Goal: Task Accomplishment & Management: Manage account settings

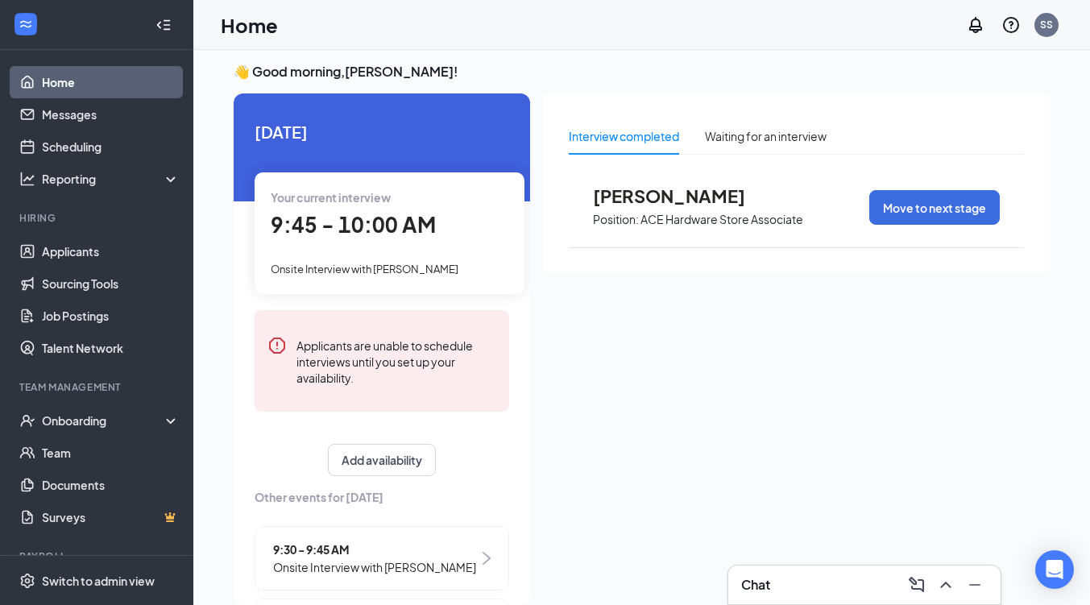
click at [410, 235] on span "9:45 - 10:00 AM" at bounding box center [353, 224] width 165 height 27
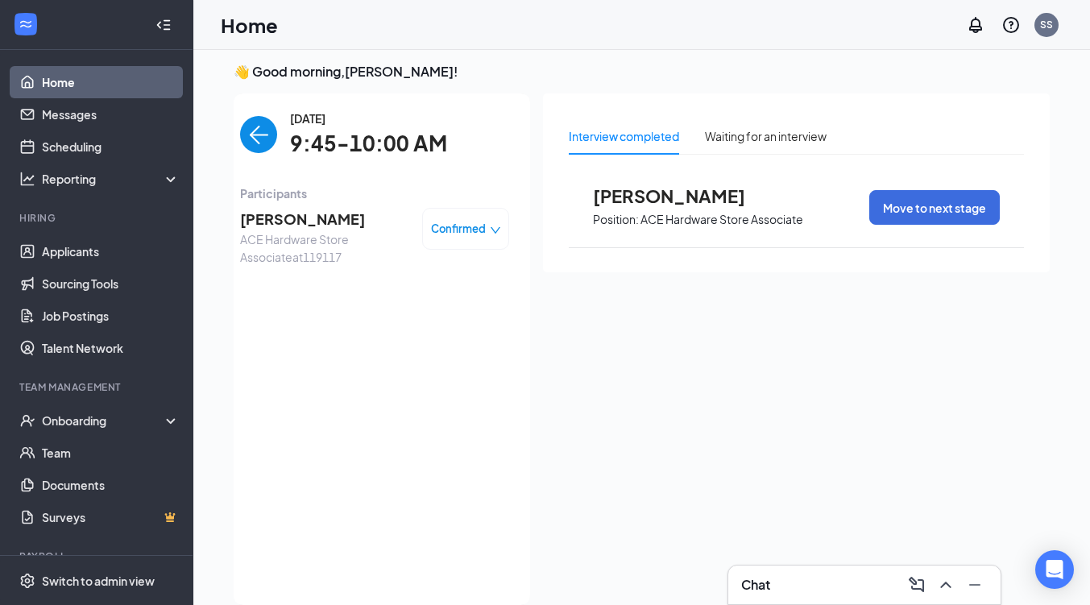
click at [286, 212] on span "Jefferie Sangco" at bounding box center [324, 219] width 169 height 23
click at [286, 212] on body "Home Messages Scheduling Reporting Hiring Applicants Sourcing Tools Job Posting…" at bounding box center [545, 296] width 1090 height 605
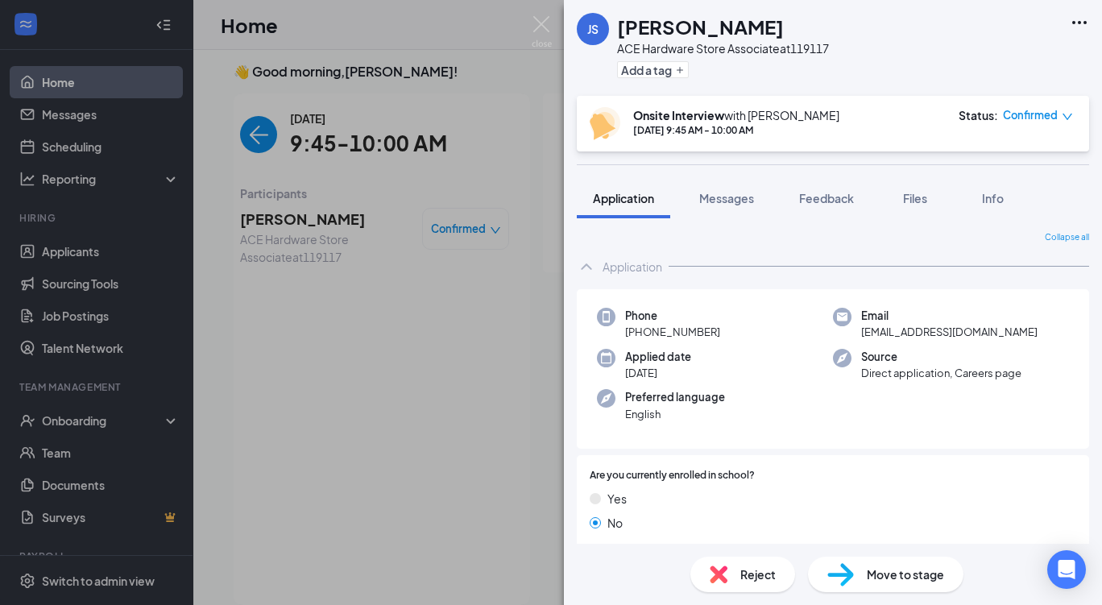
click at [732, 573] on div "Reject" at bounding box center [742, 573] width 105 height 35
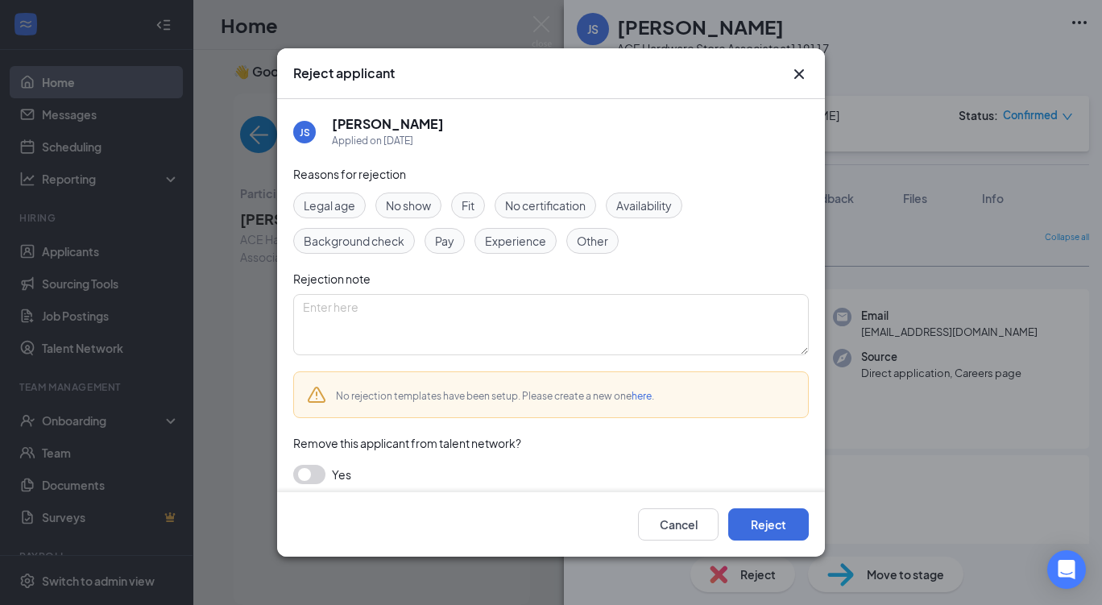
click at [412, 204] on span "No show" at bounding box center [408, 206] width 45 height 18
click at [416, 319] on textarea at bounding box center [550, 324] width 515 height 61
type textarea "no show for interview"
click at [306, 475] on button "button" at bounding box center [309, 474] width 32 height 19
click at [767, 527] on button "Reject" at bounding box center [768, 524] width 81 height 32
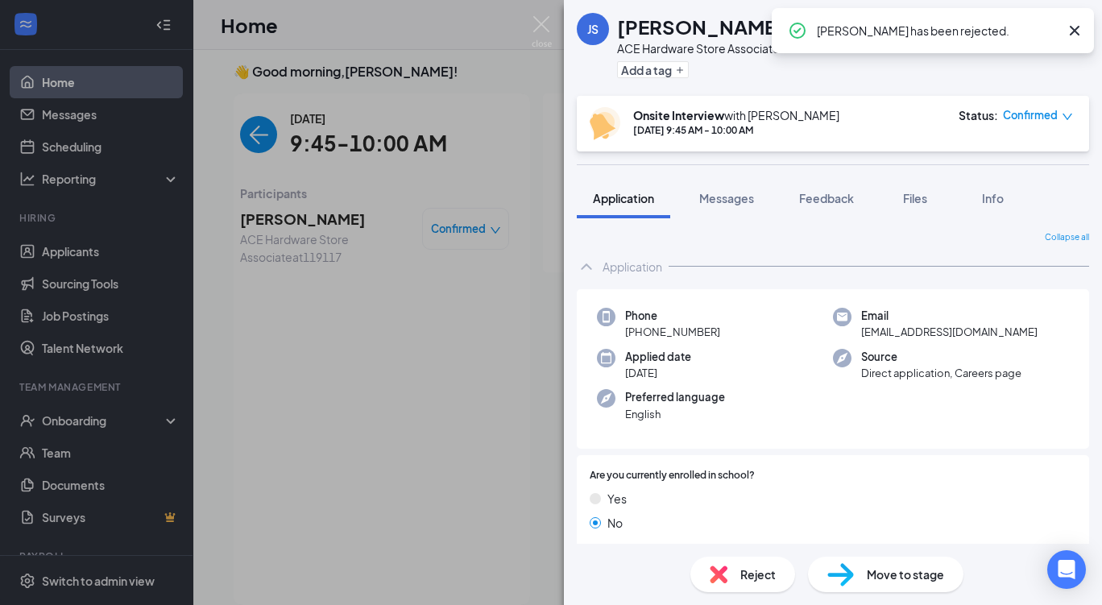
click at [1074, 26] on icon "Cross" at bounding box center [1074, 30] width 19 height 19
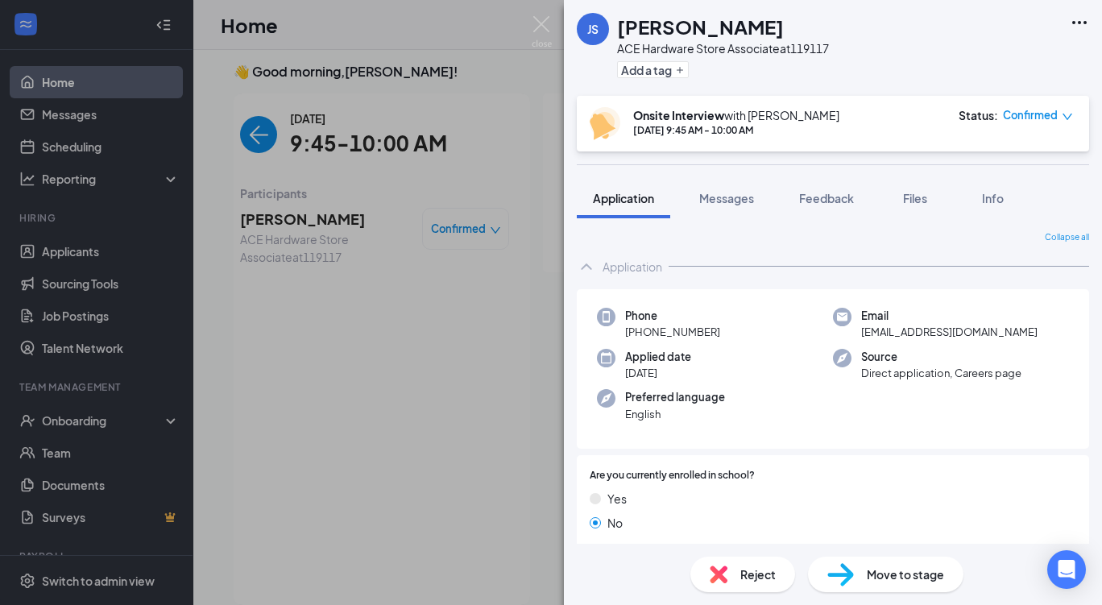
click at [1074, 26] on icon "Ellipses" at bounding box center [1078, 22] width 19 height 19
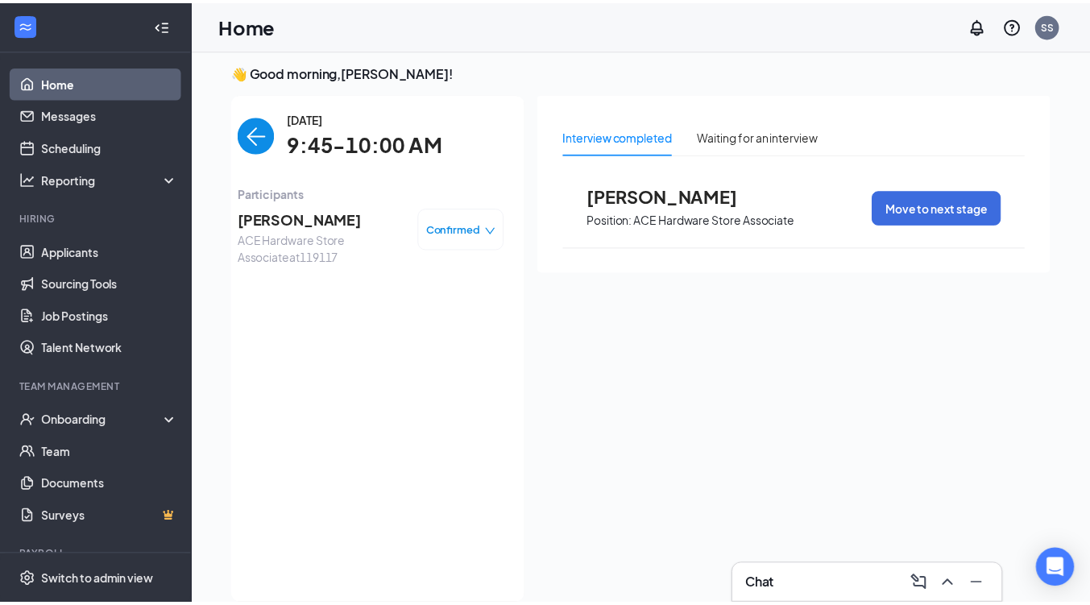
scroll to position [0, 143]
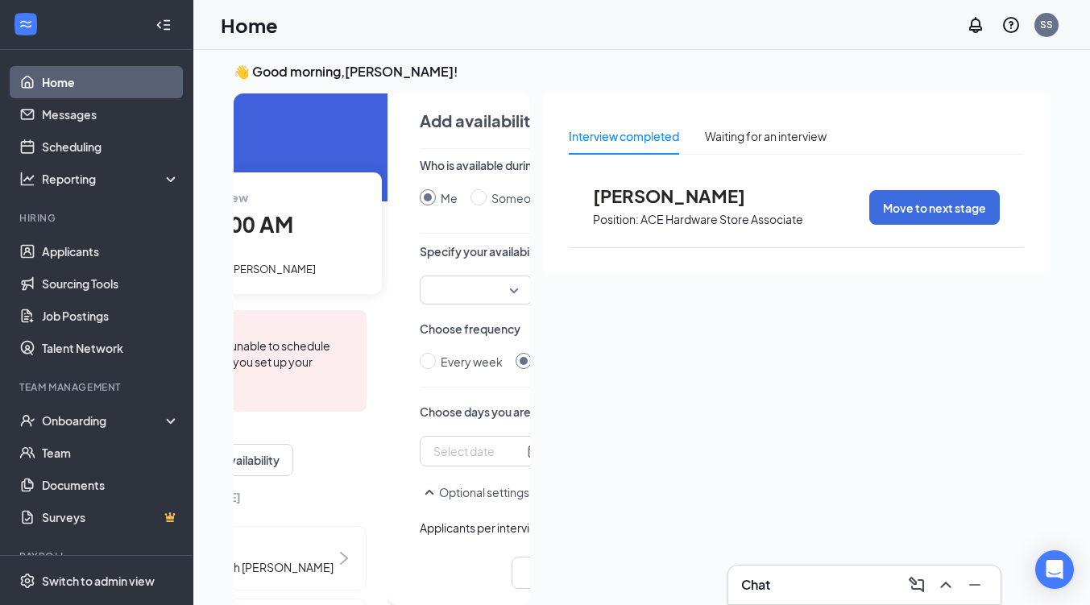
click at [55, 77] on link "Home" at bounding box center [111, 82] width 138 height 32
click at [92, 82] on link "Home" at bounding box center [111, 82] width 138 height 32
click at [155, 19] on icon "Collapse" at bounding box center [163, 25] width 16 height 16
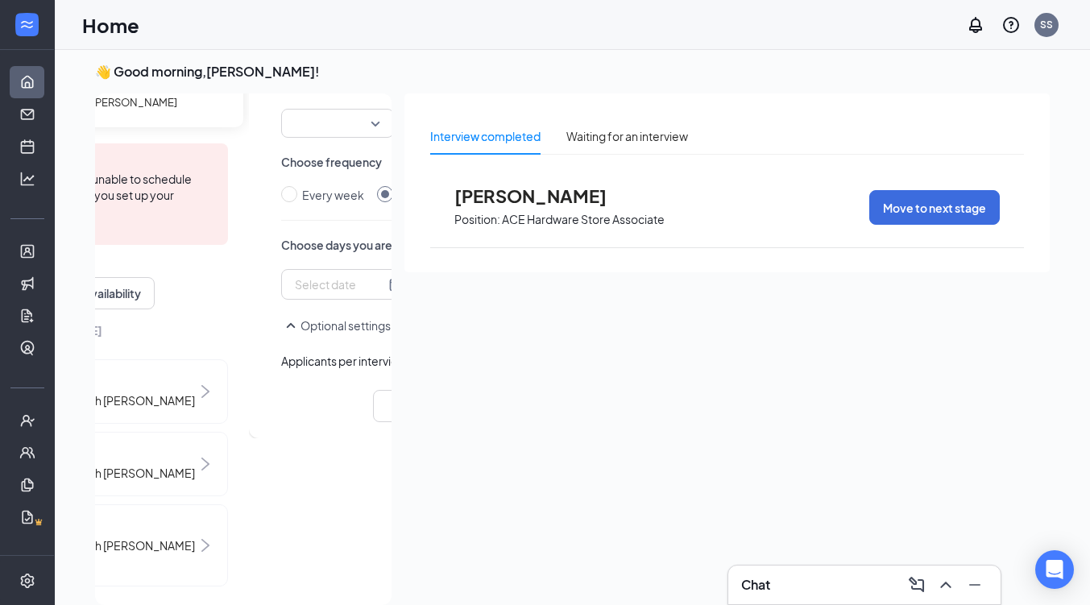
scroll to position [199, 143]
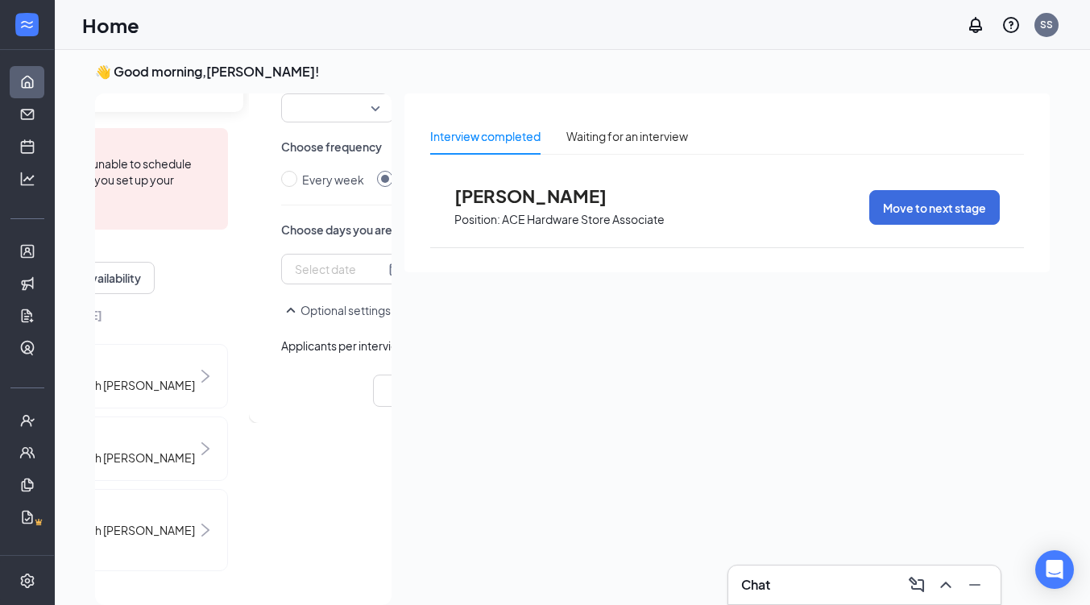
click at [122, 449] on span "Onsite Interview with [PERSON_NAME]" at bounding box center [93, 458] width 203 height 18
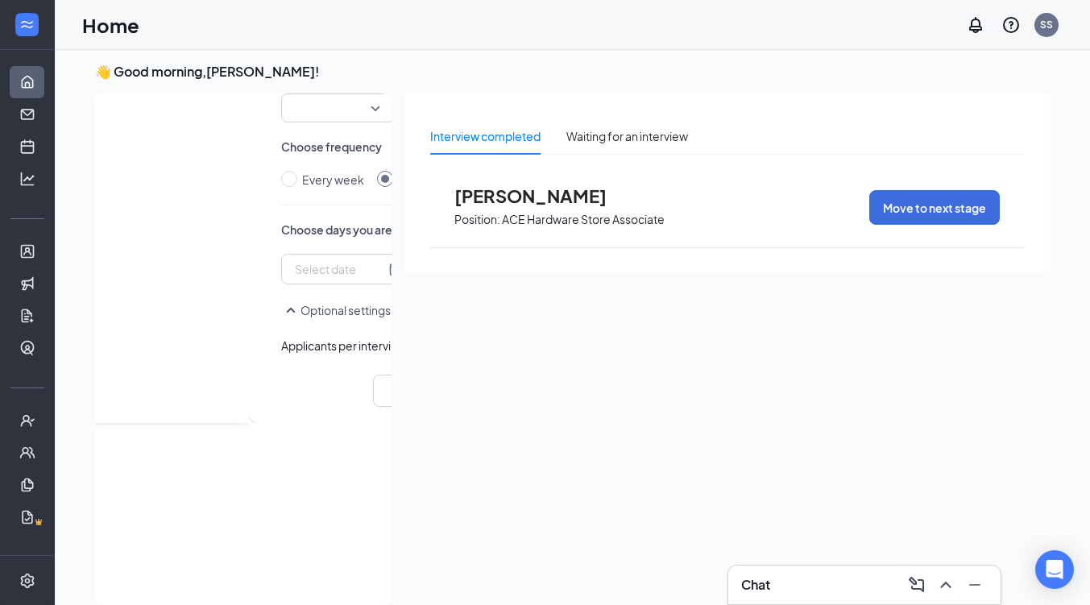
scroll to position [0, 143]
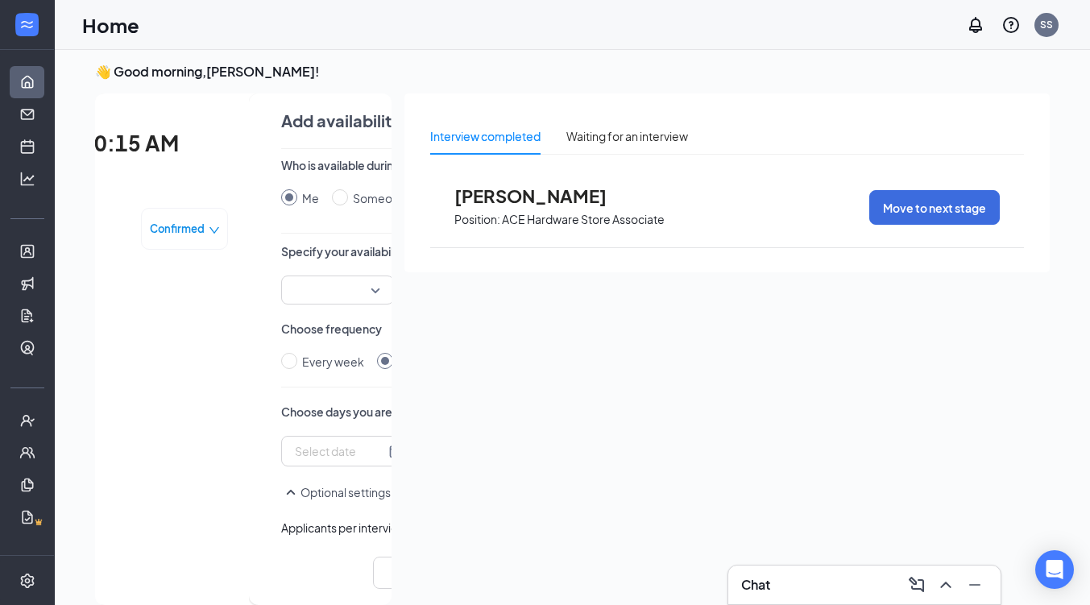
click at [110, 150] on span "10:00-10:15 AM" at bounding box center [94, 143] width 170 height 33
click at [159, 145] on span "10:00-10:15 AM" at bounding box center [94, 143] width 170 height 33
click at [135, 178] on div "[DATE] 10:00-10:15 AM Participants [PERSON_NAME] ACE Hardware Store Associate a…" at bounding box center [93, 349] width 269 height 479
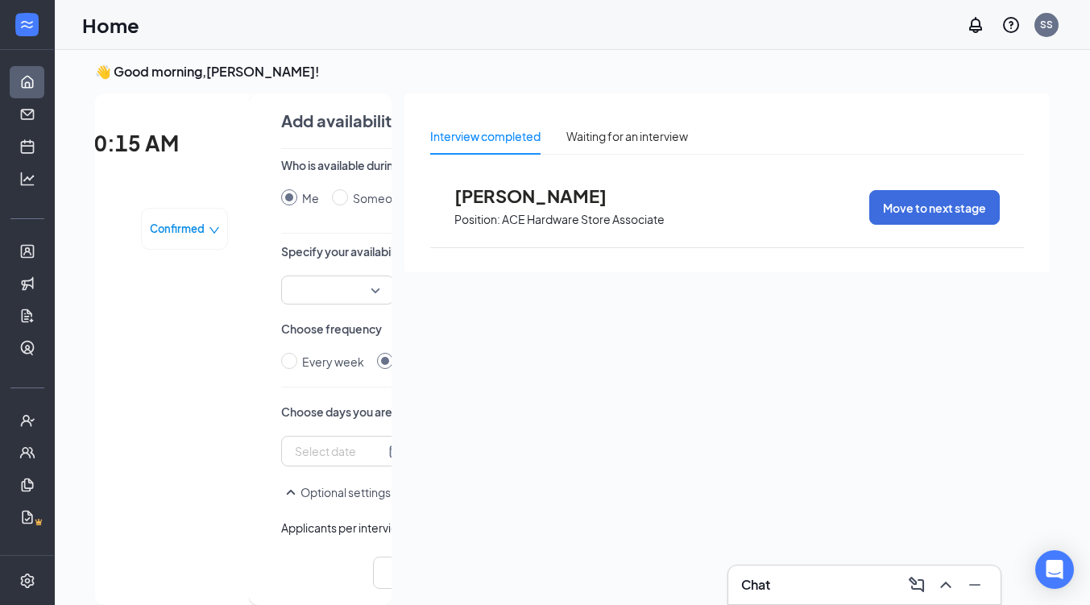
click at [135, 178] on div "[DATE] 10:00-10:15 AM Participants [PERSON_NAME] ACE Hardware Store Associate a…" at bounding box center [93, 349] width 269 height 479
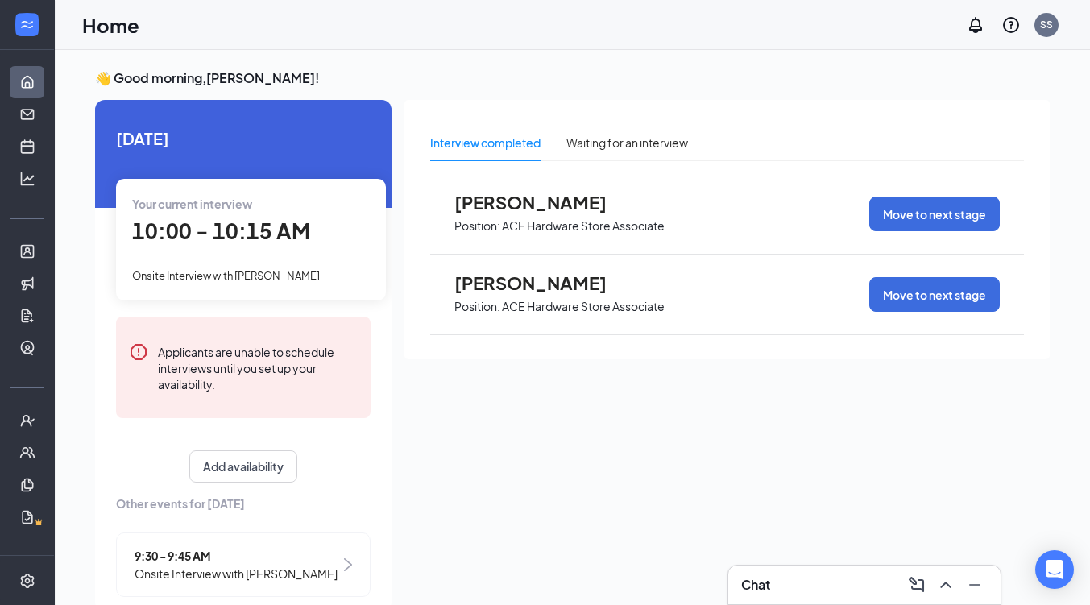
click at [275, 241] on span "10:00 - 10:15 AM" at bounding box center [221, 230] width 178 height 27
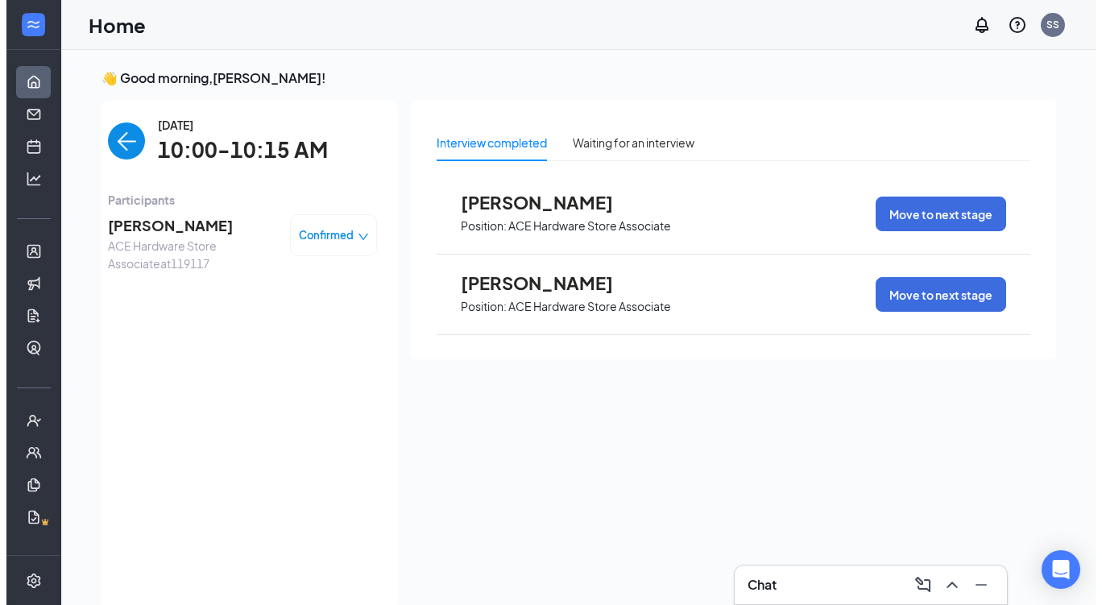
scroll to position [6, 0]
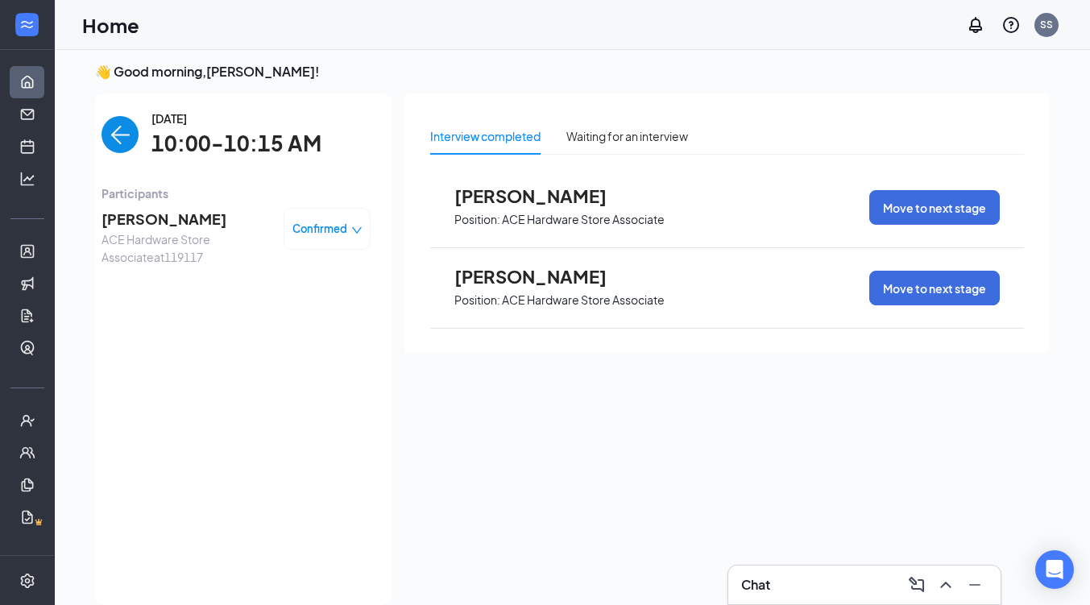
click at [151, 217] on span "[PERSON_NAME]" at bounding box center [185, 219] width 169 height 23
click at [151, 217] on body "Home Messages Scheduling Hiring Applicants Sourcing Tools Job Postings Talent N…" at bounding box center [545, 296] width 1090 height 605
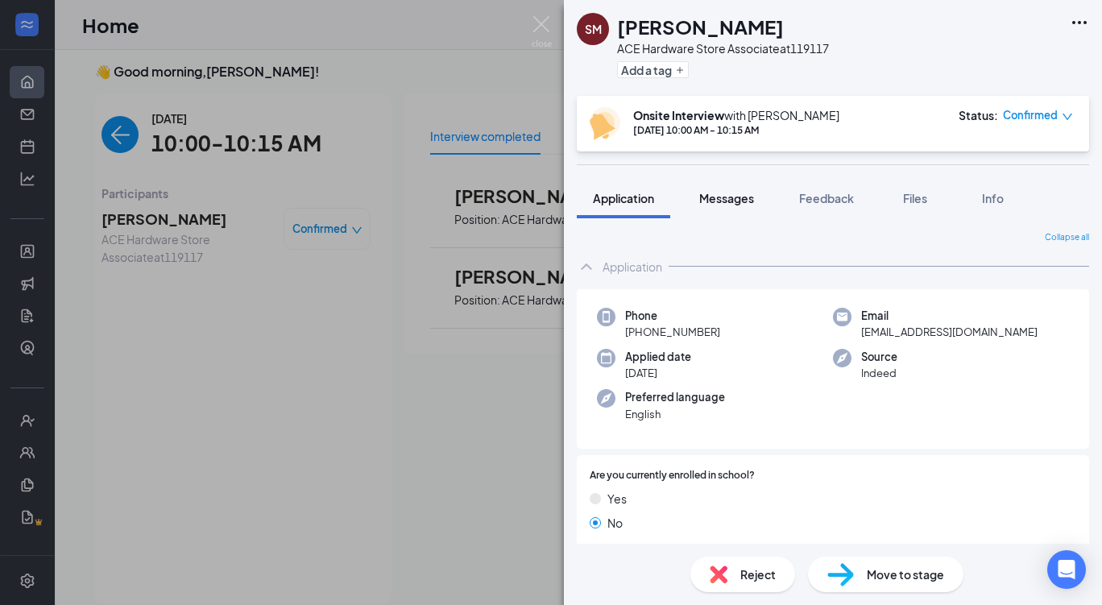
click at [725, 189] on button "Messages" at bounding box center [726, 198] width 87 height 40
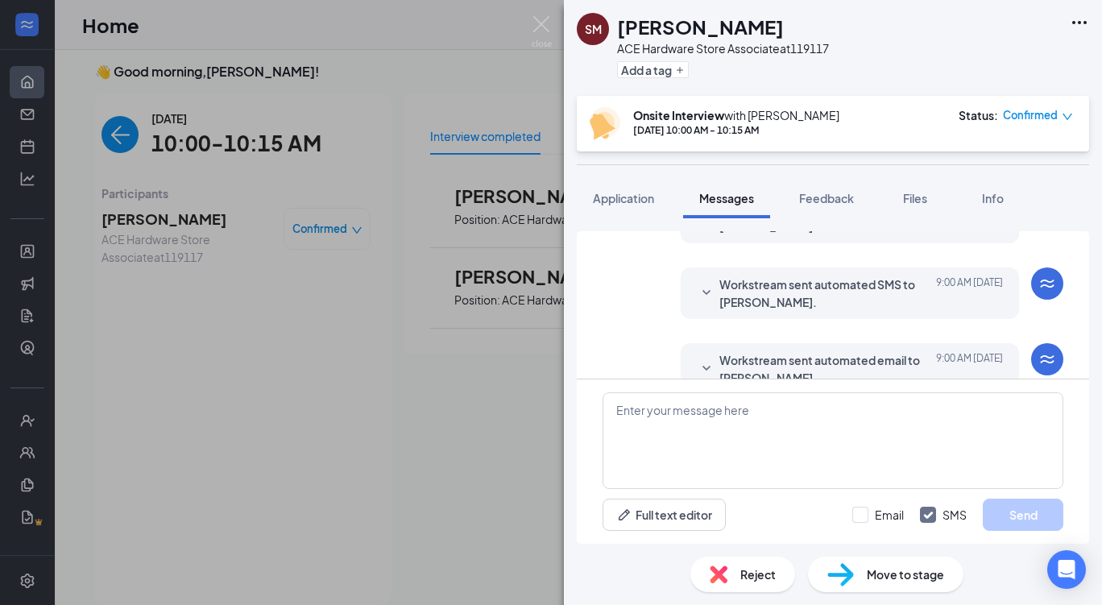
scroll to position [556, 0]
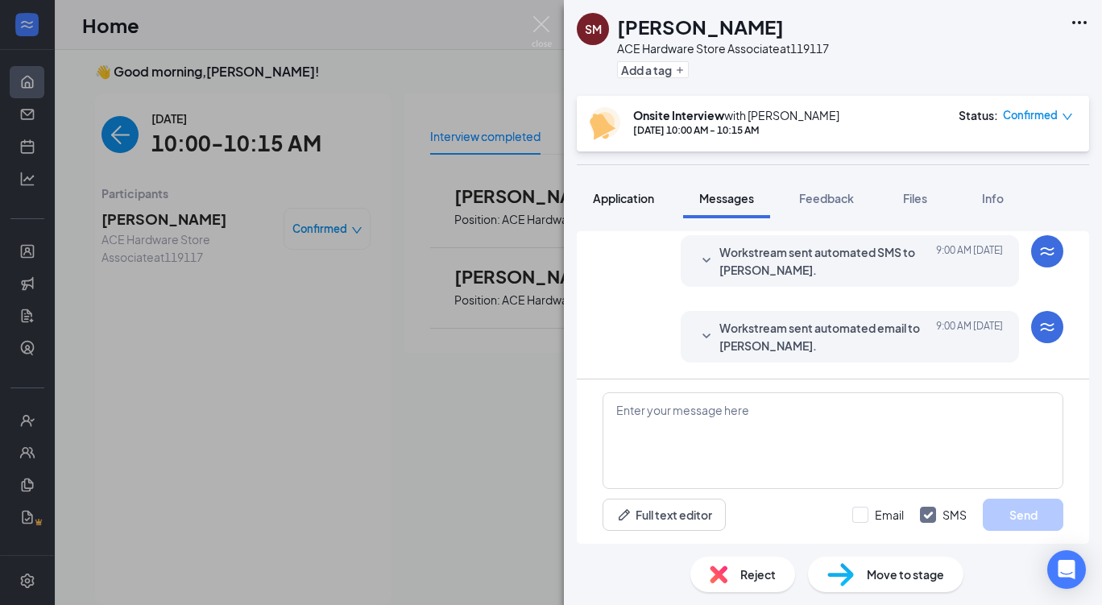
click at [642, 195] on span "Application" at bounding box center [623, 198] width 61 height 14
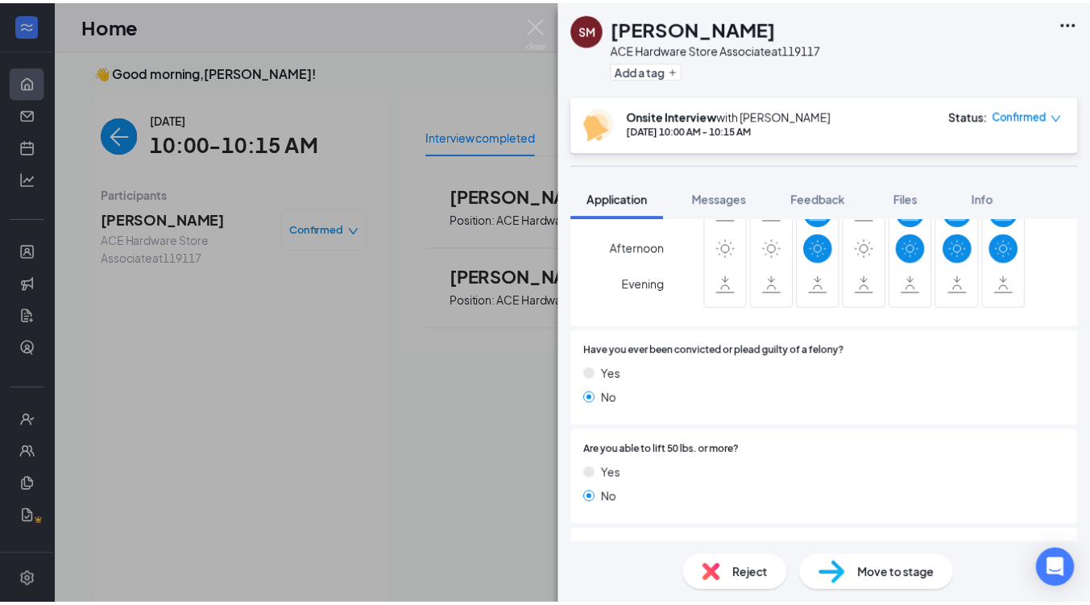
scroll to position [451, 0]
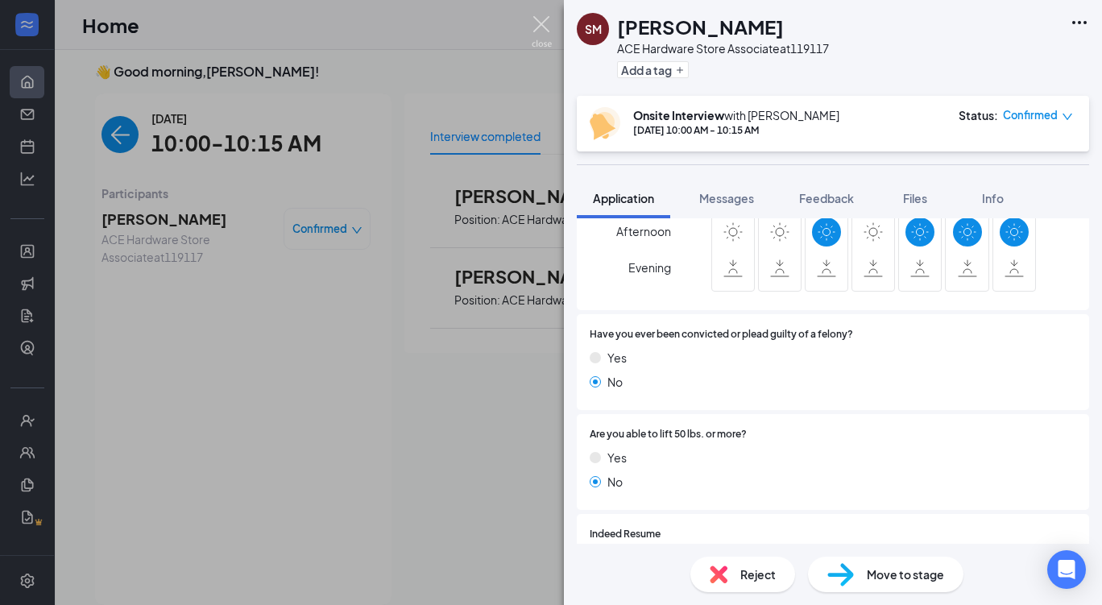
click at [541, 19] on img at bounding box center [542, 31] width 20 height 31
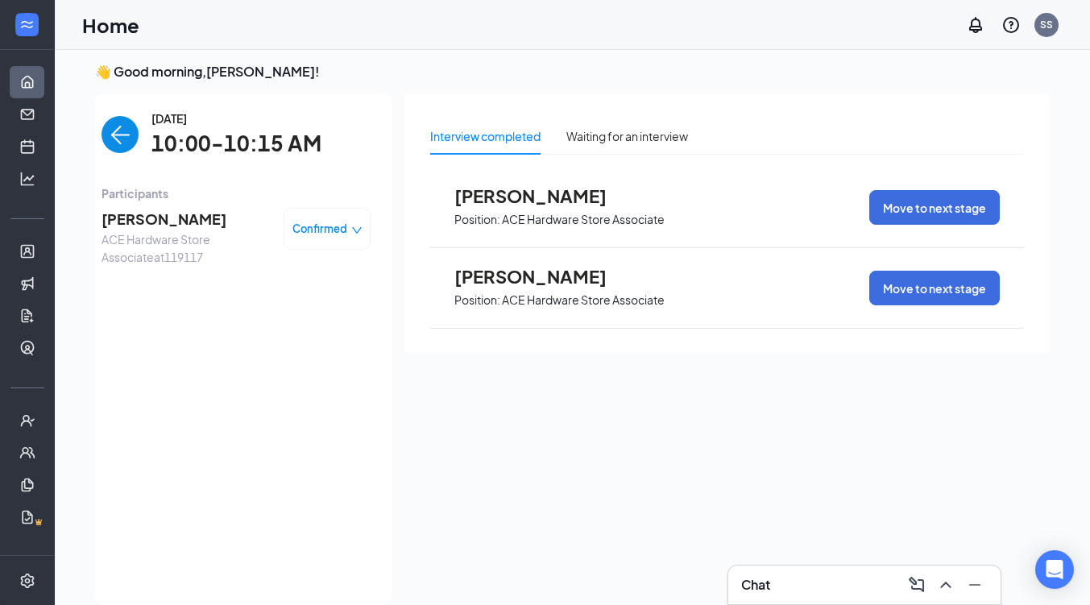
click at [155, 215] on span "[PERSON_NAME]" at bounding box center [185, 219] width 169 height 23
click at [155, 215] on body "Home Messages Scheduling Hiring Applicants Sourcing Tools Job Postings Talent N…" at bounding box center [545, 296] width 1090 height 605
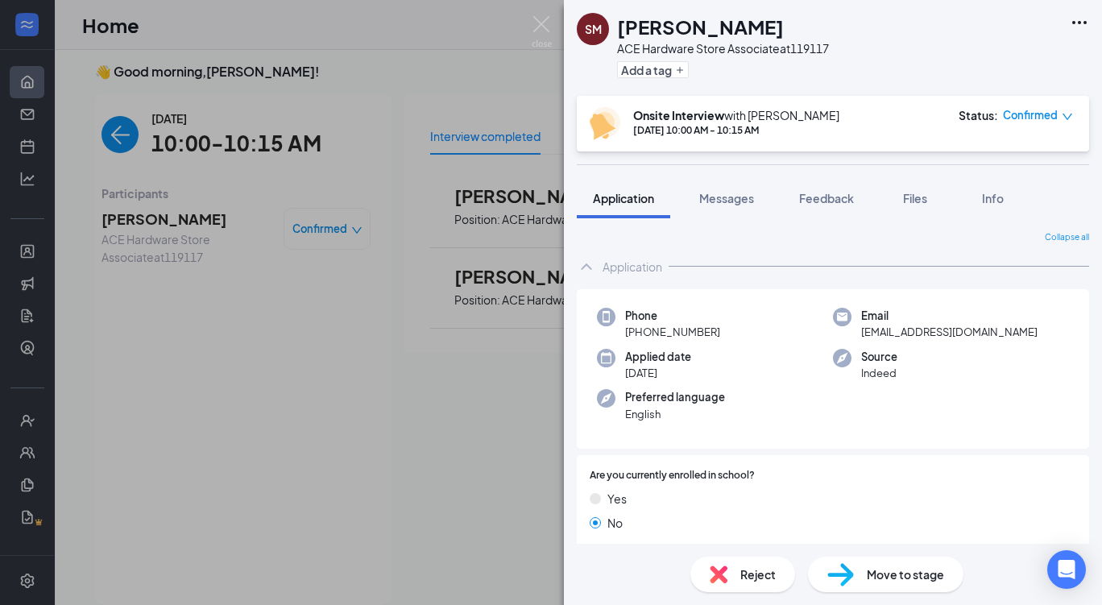
click at [728, 577] on div "Reject" at bounding box center [742, 573] width 105 height 35
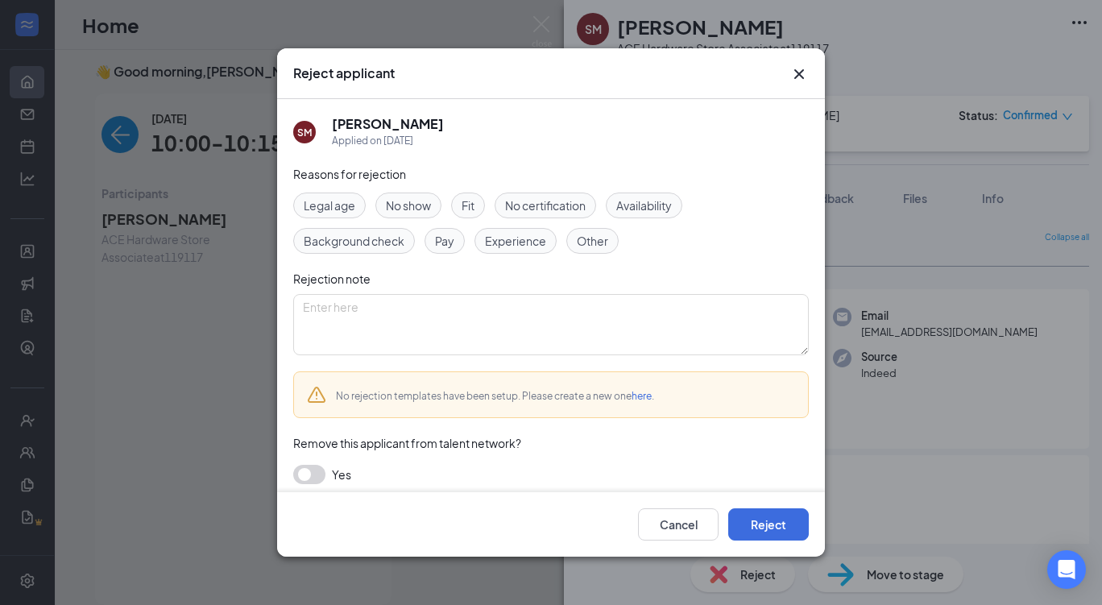
click at [512, 244] on span "Experience" at bounding box center [515, 241] width 61 height 18
click at [631, 203] on span "Availability" at bounding box center [644, 206] width 56 height 18
click at [401, 309] on textarea at bounding box center [550, 324] width 515 height 61
click at [303, 309] on textarea "wants 11am - 3 pm shifts" at bounding box center [550, 324] width 515 height 61
type textarea "only wants 11am - 3 pm shifts"
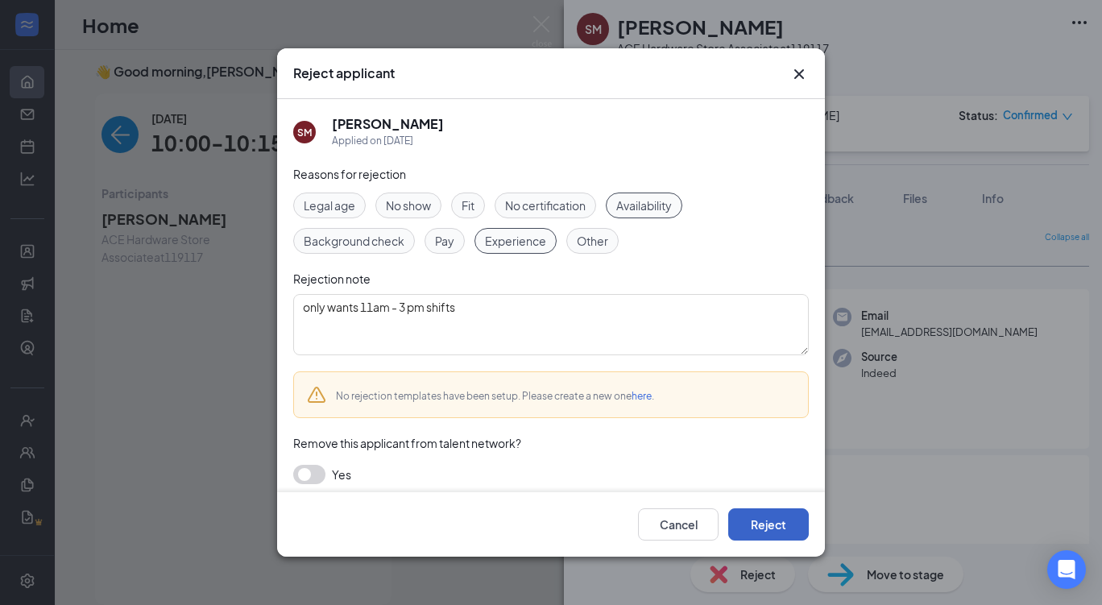
click at [771, 527] on button "Reject" at bounding box center [768, 524] width 81 height 32
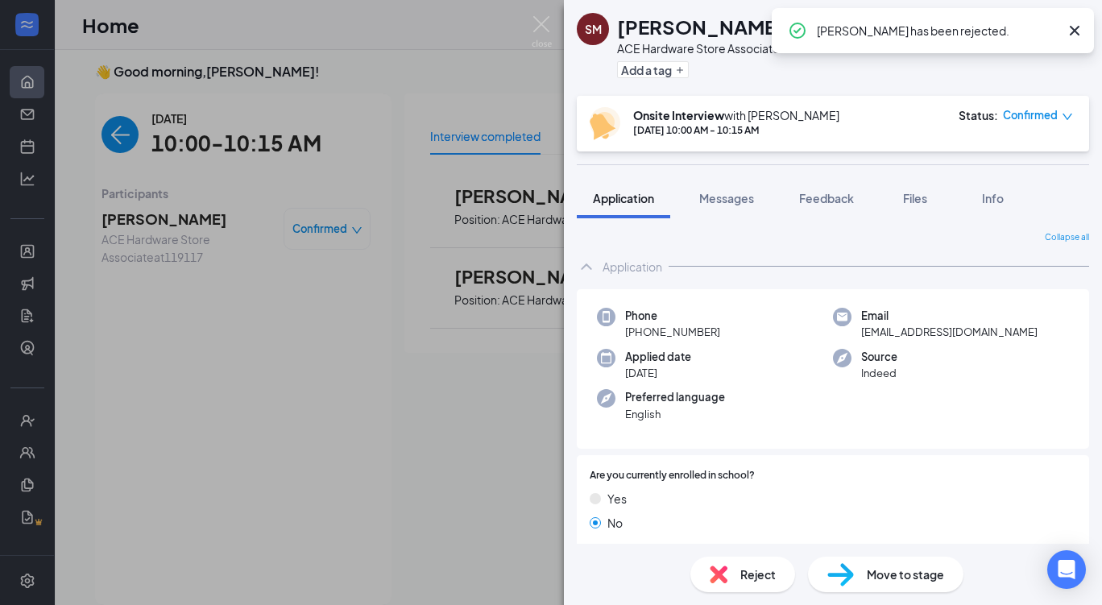
click at [1074, 34] on icon "Cross" at bounding box center [1074, 30] width 19 height 19
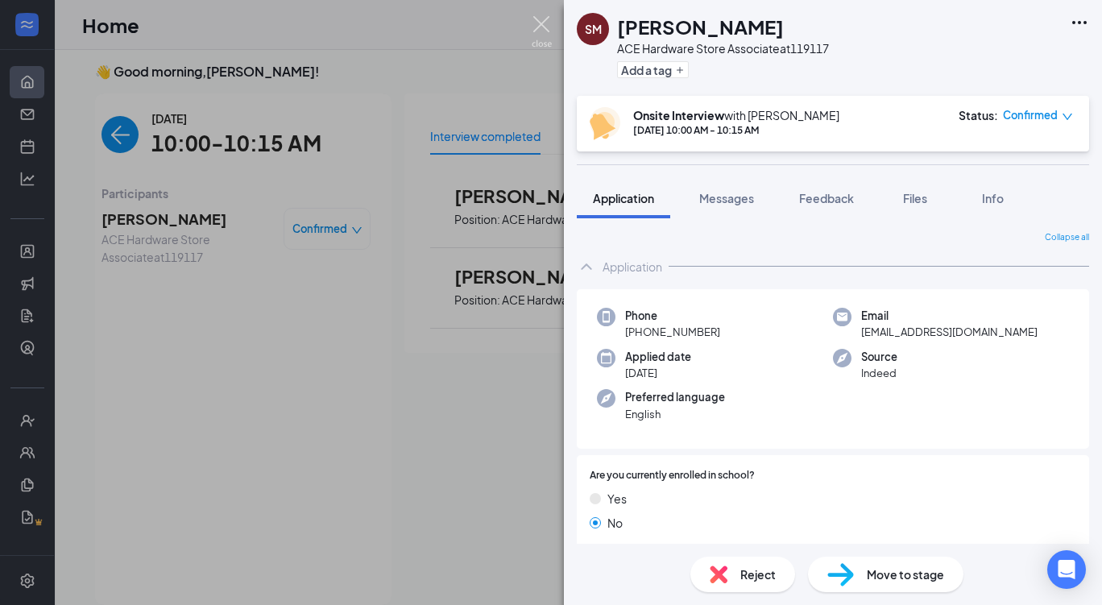
click at [537, 22] on img at bounding box center [542, 31] width 20 height 31
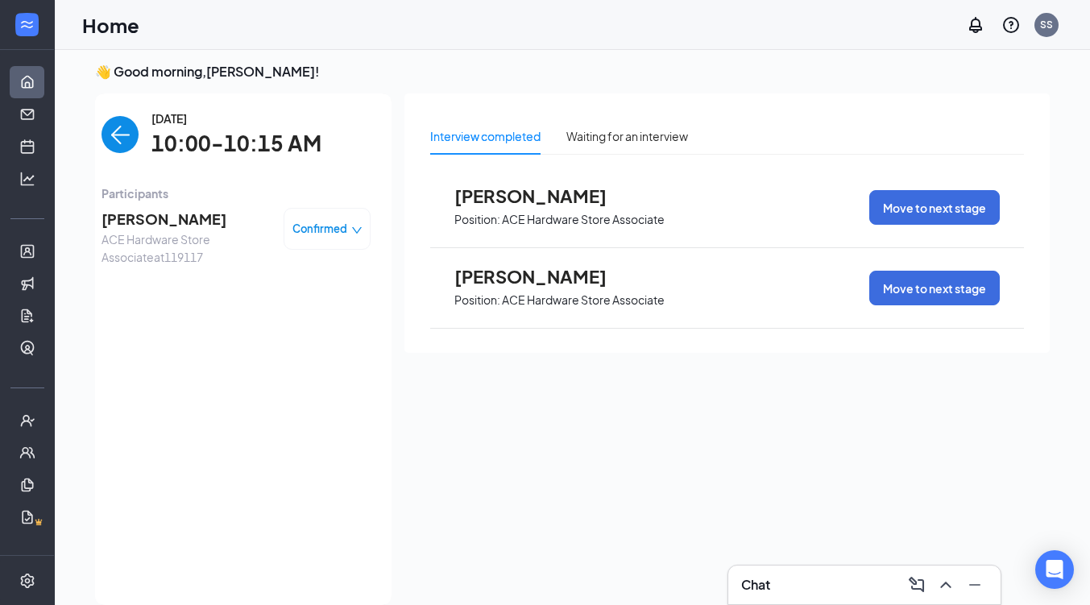
click at [109, 137] on img "back-button" at bounding box center [119, 134] width 37 height 37
